Goal: Information Seeking & Learning: Learn about a topic

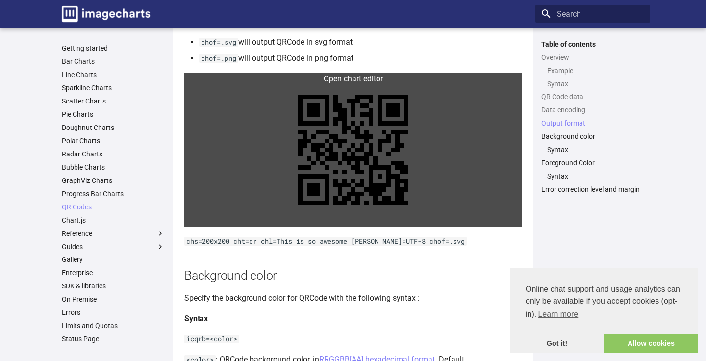
scroll to position [972, 0]
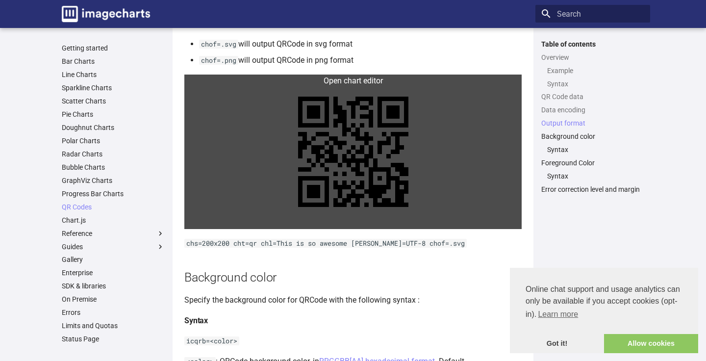
click at [406, 124] on link at bounding box center [352, 152] width 337 height 154
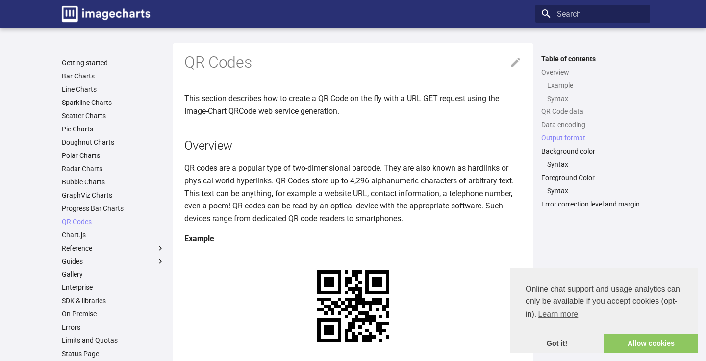
scroll to position [972, 0]
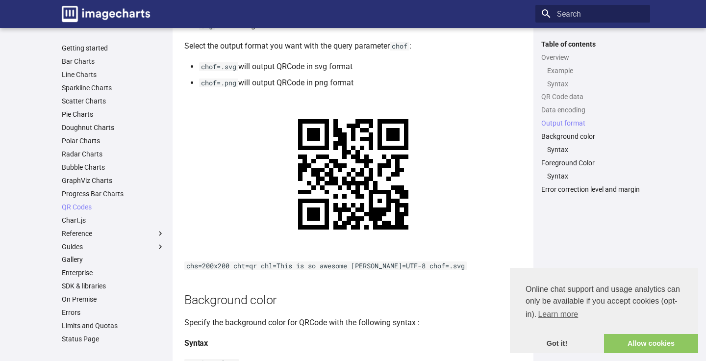
scroll to position [942, 0]
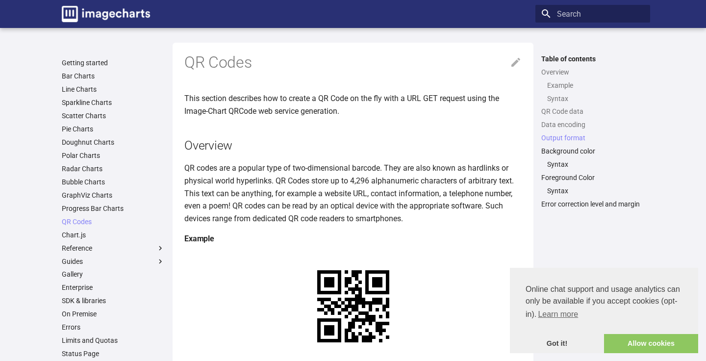
scroll to position [972, 0]
